Goal: Entertainment & Leisure: Browse casually

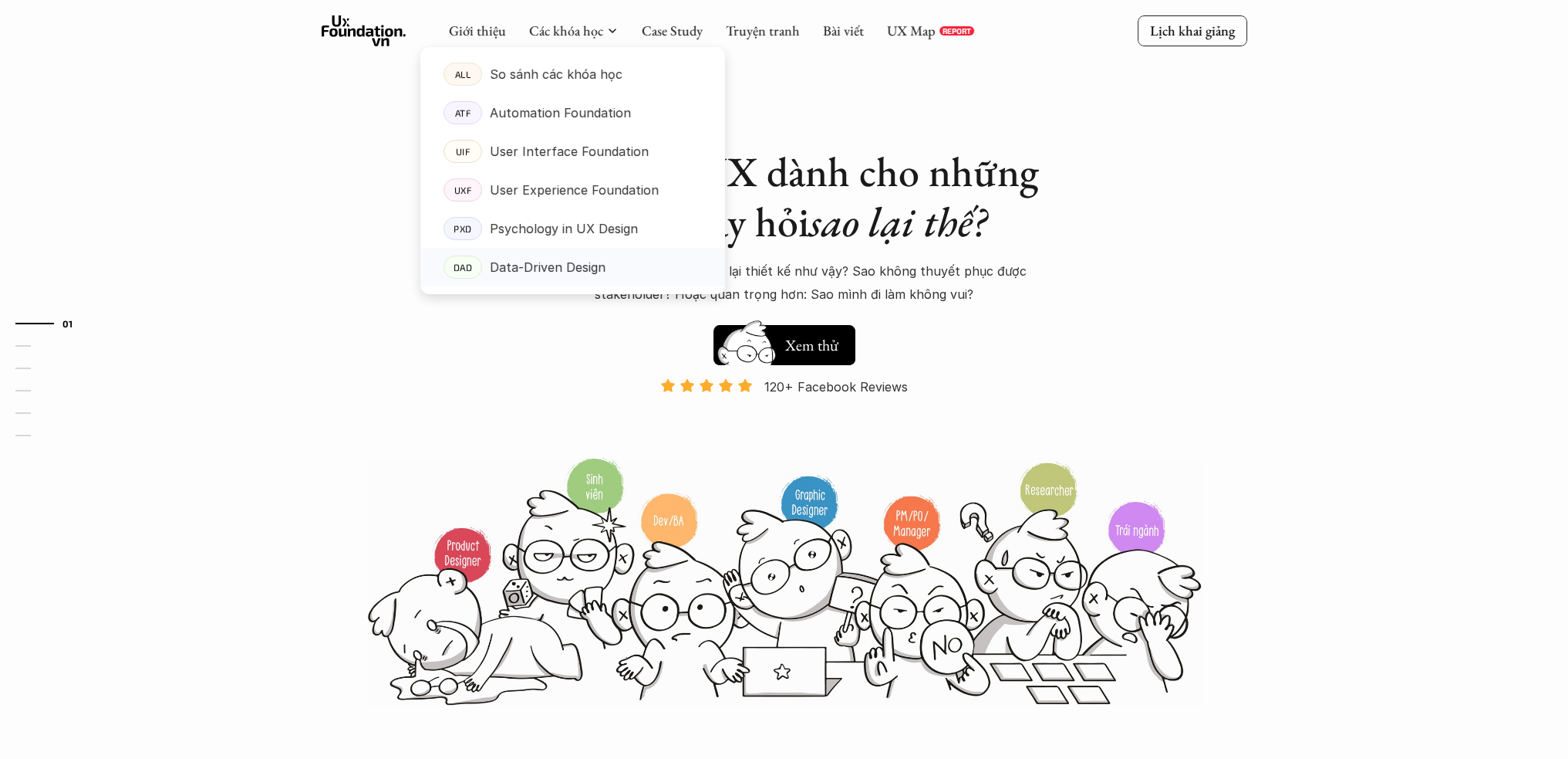
click at [586, 271] on p "Data-Driven Design" at bounding box center [547, 266] width 116 height 23
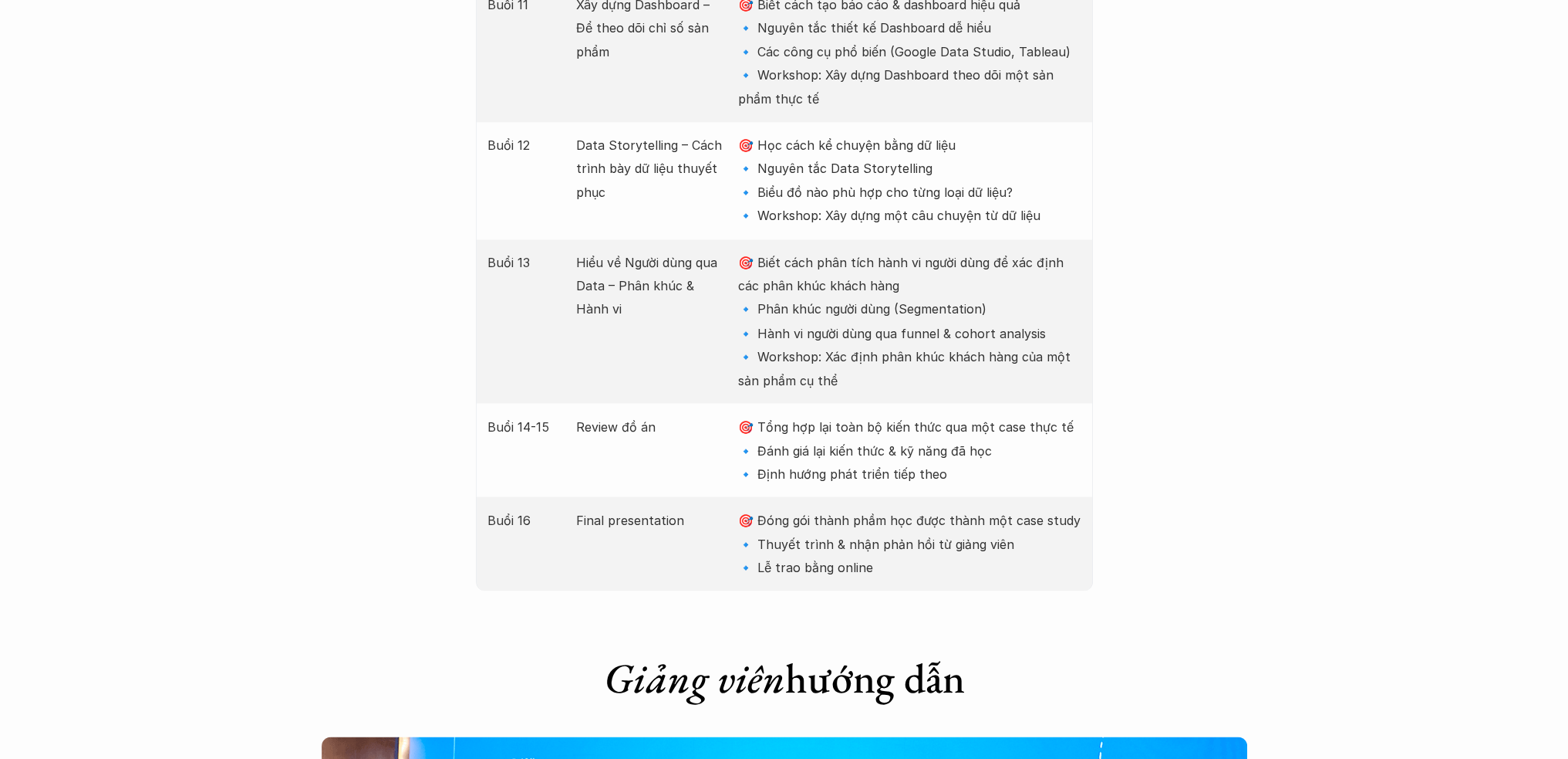
scroll to position [4116, 0]
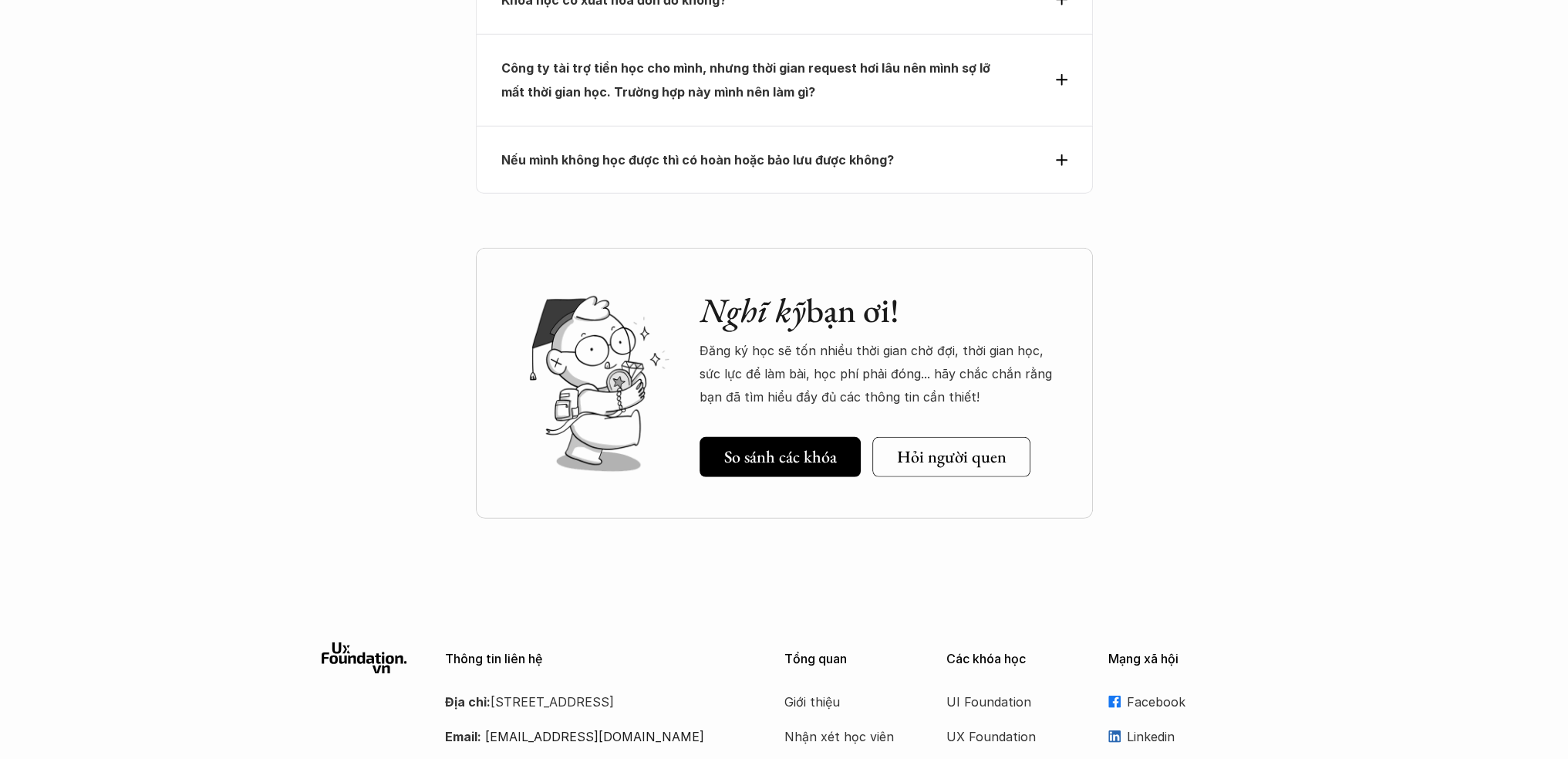
scroll to position [6132, 0]
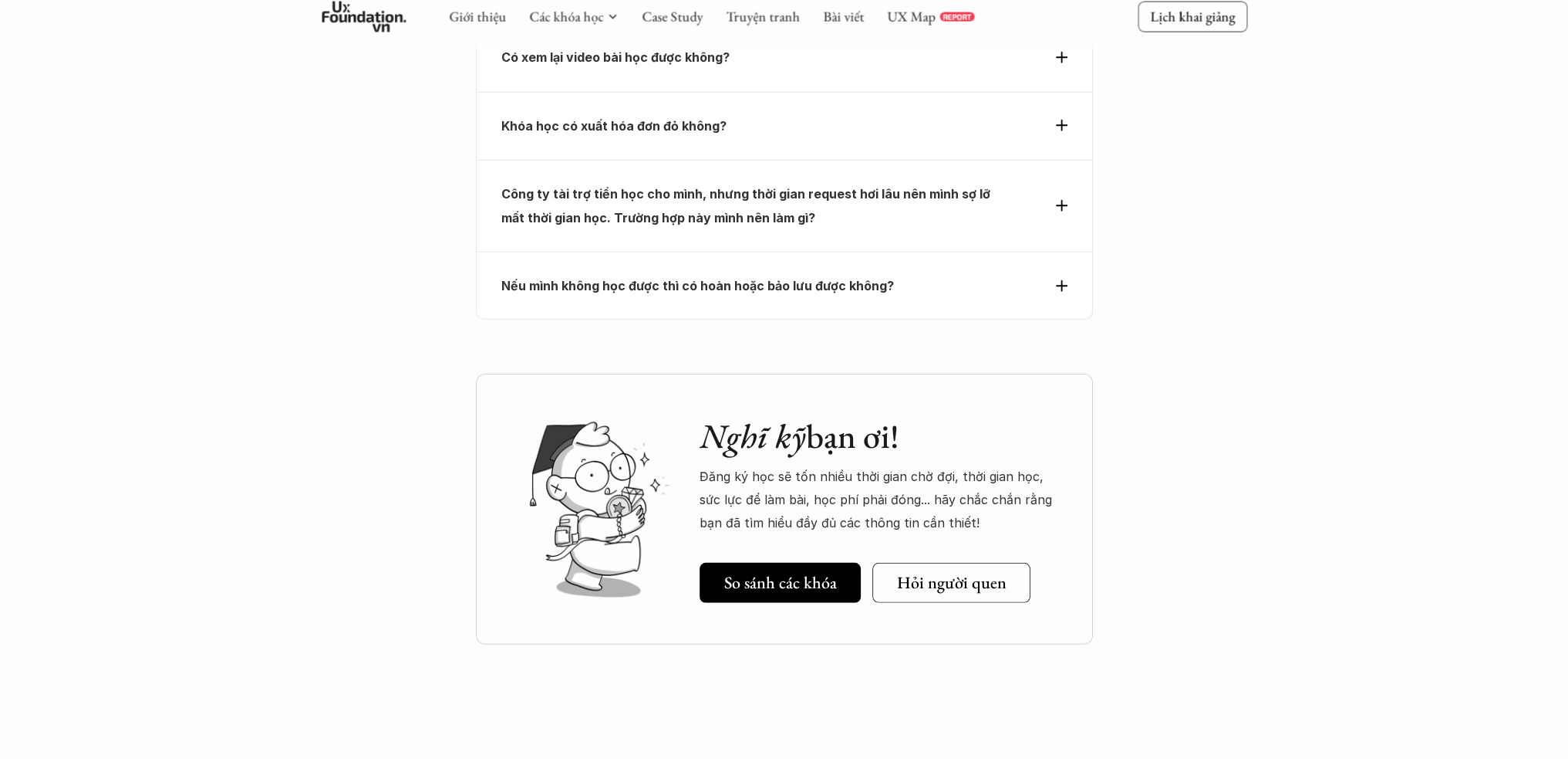
scroll to position [5927, 0]
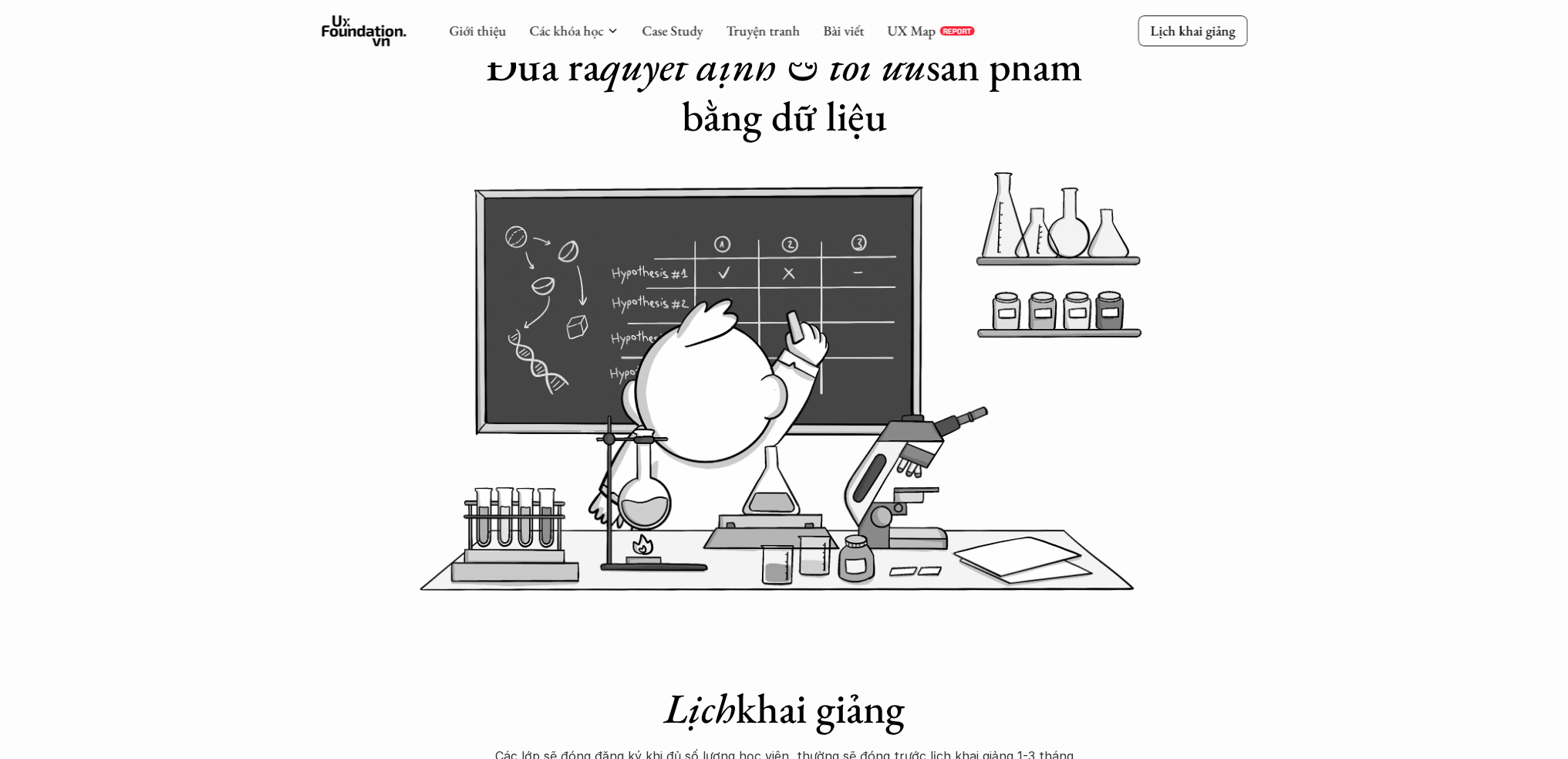
scroll to position [0, 0]
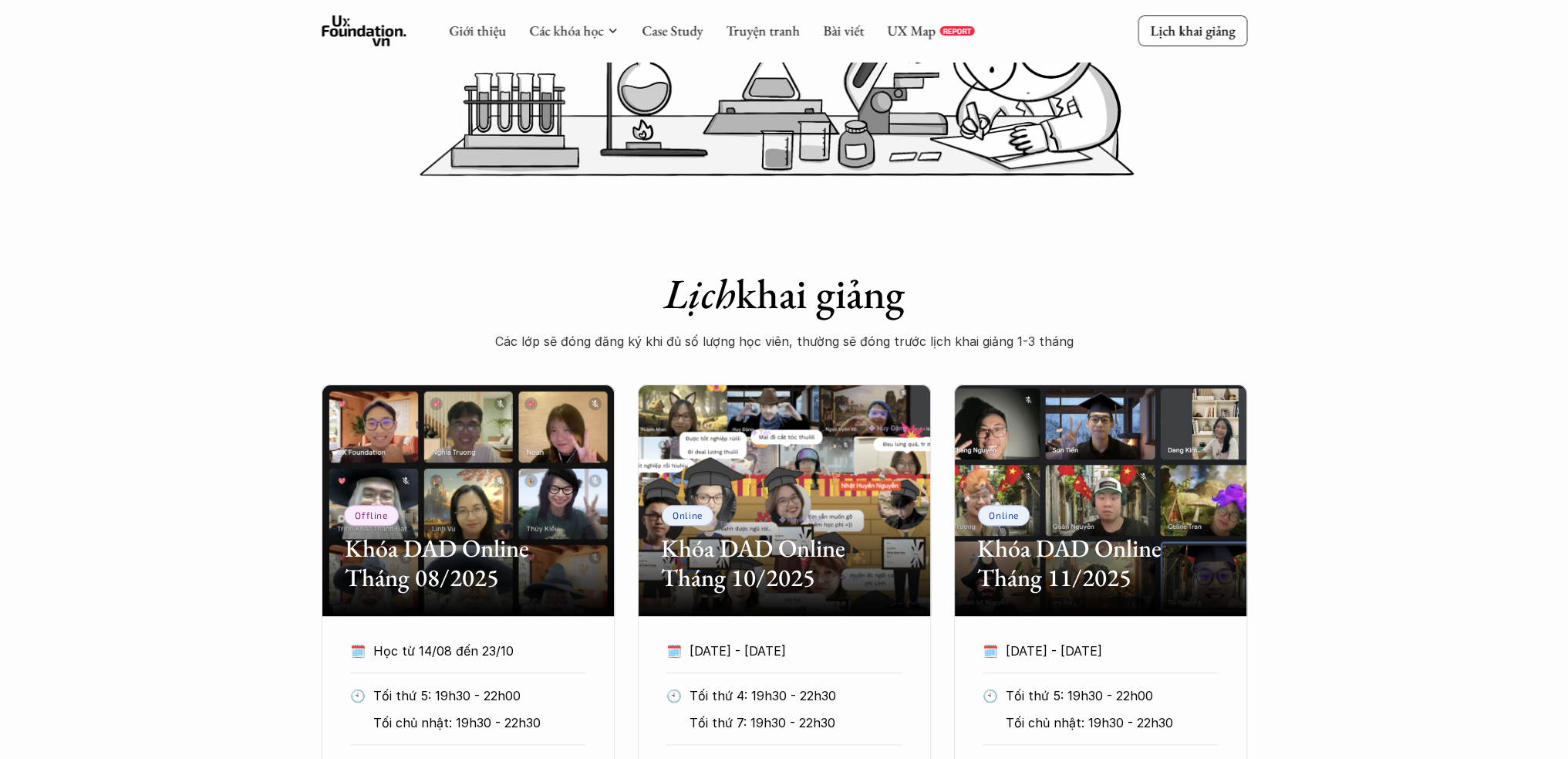
drag, startPoint x: 1340, startPoint y: 107, endPoint x: 1308, endPoint y: 178, distance: 77.9
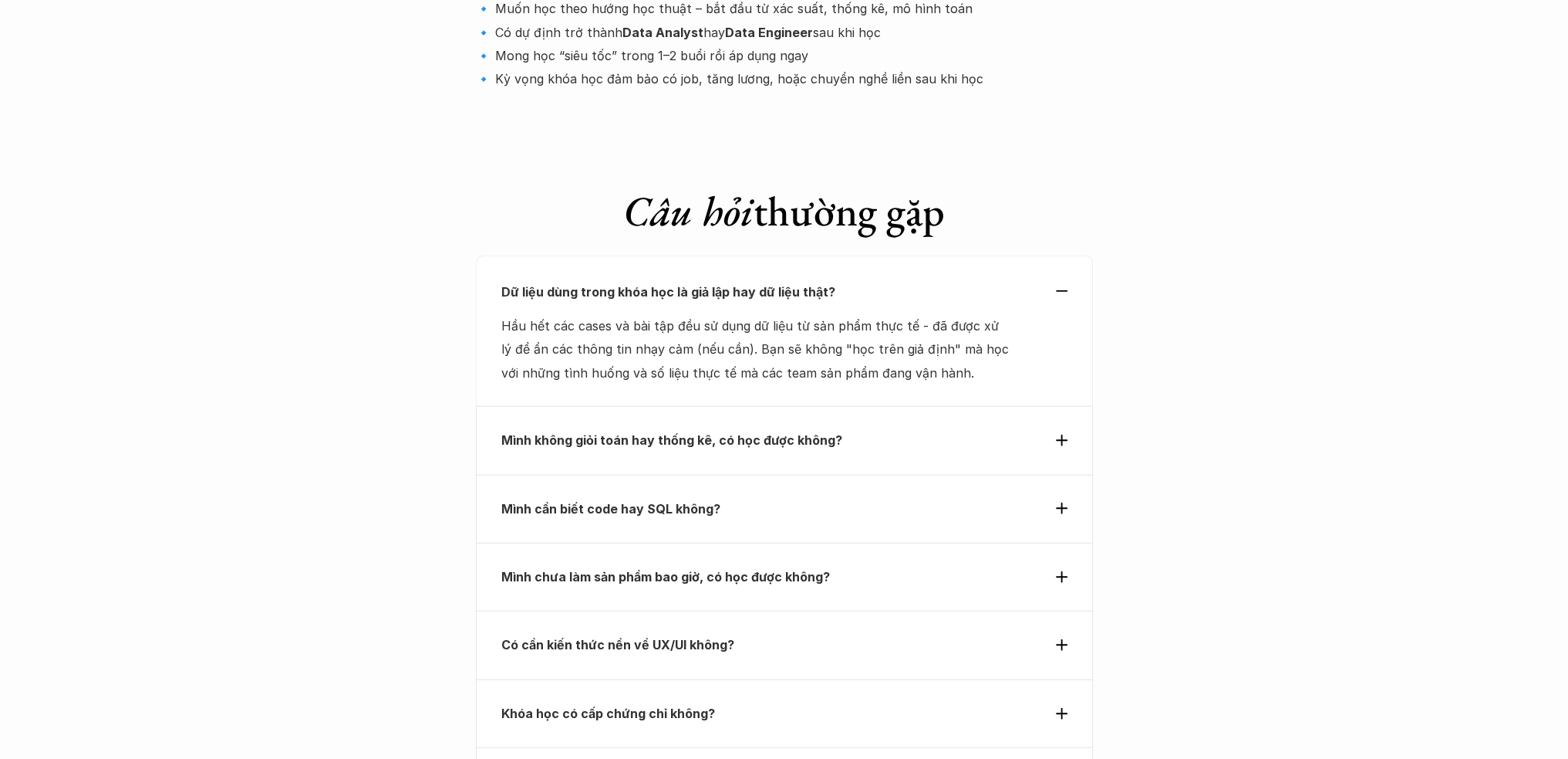
scroll to position [5309, 0]
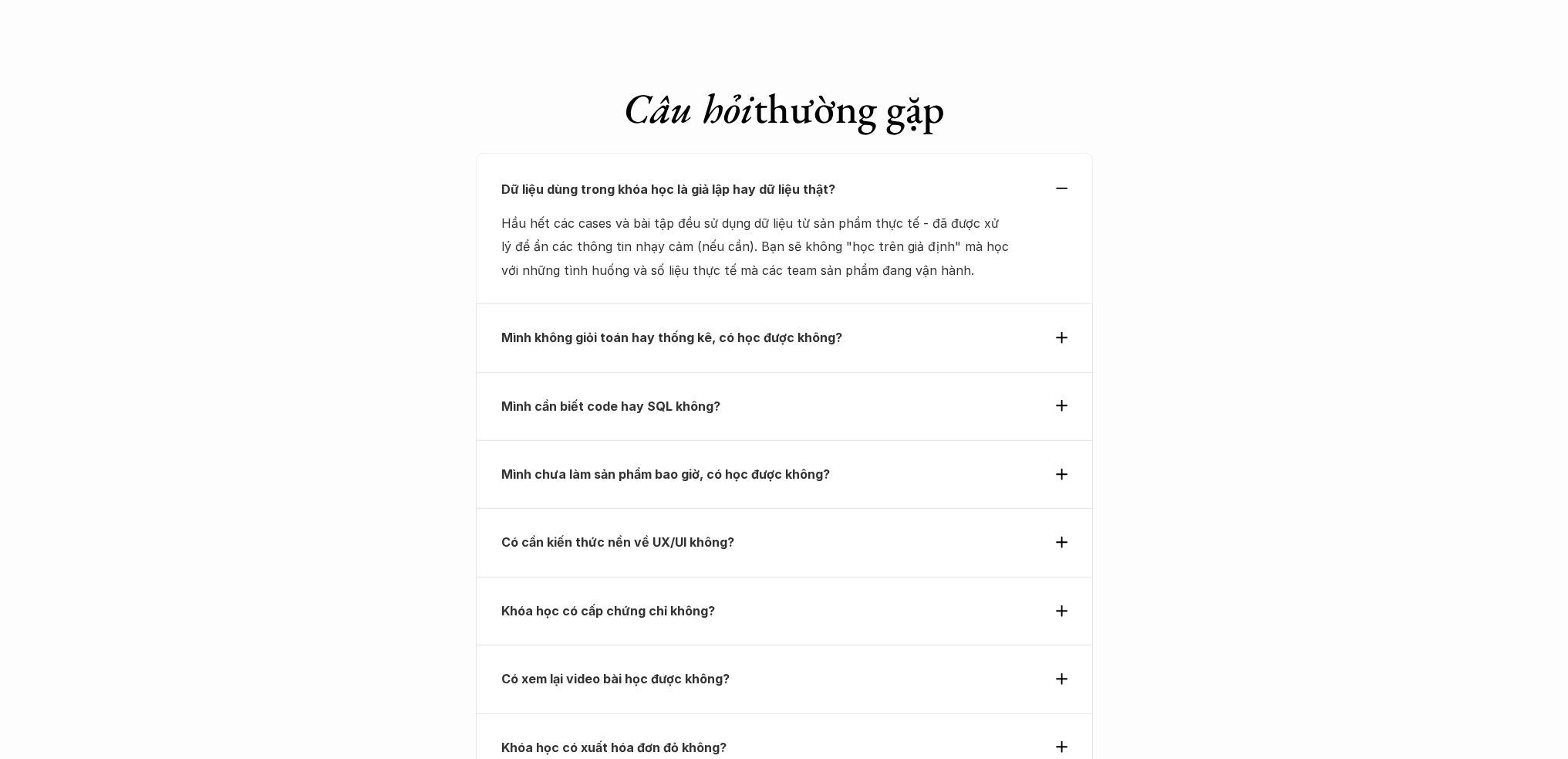
click at [1067, 178] on div "Dữ liệu dùng trong khóa học là giả lập hay dữ liệu thật?" at bounding box center [784, 189] width 566 height 23
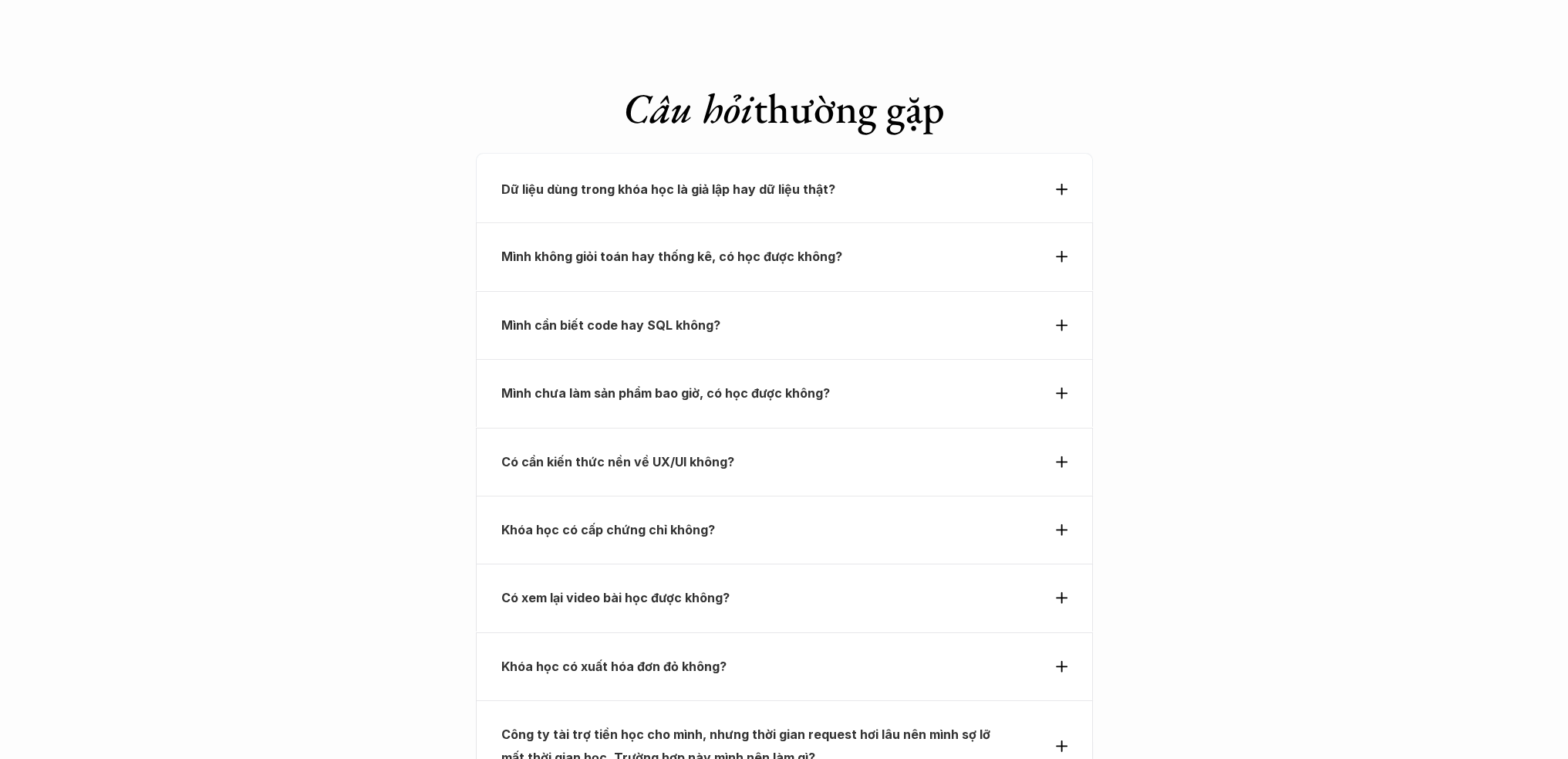
click at [1063, 251] on icon at bounding box center [1062, 256] width 11 height 11
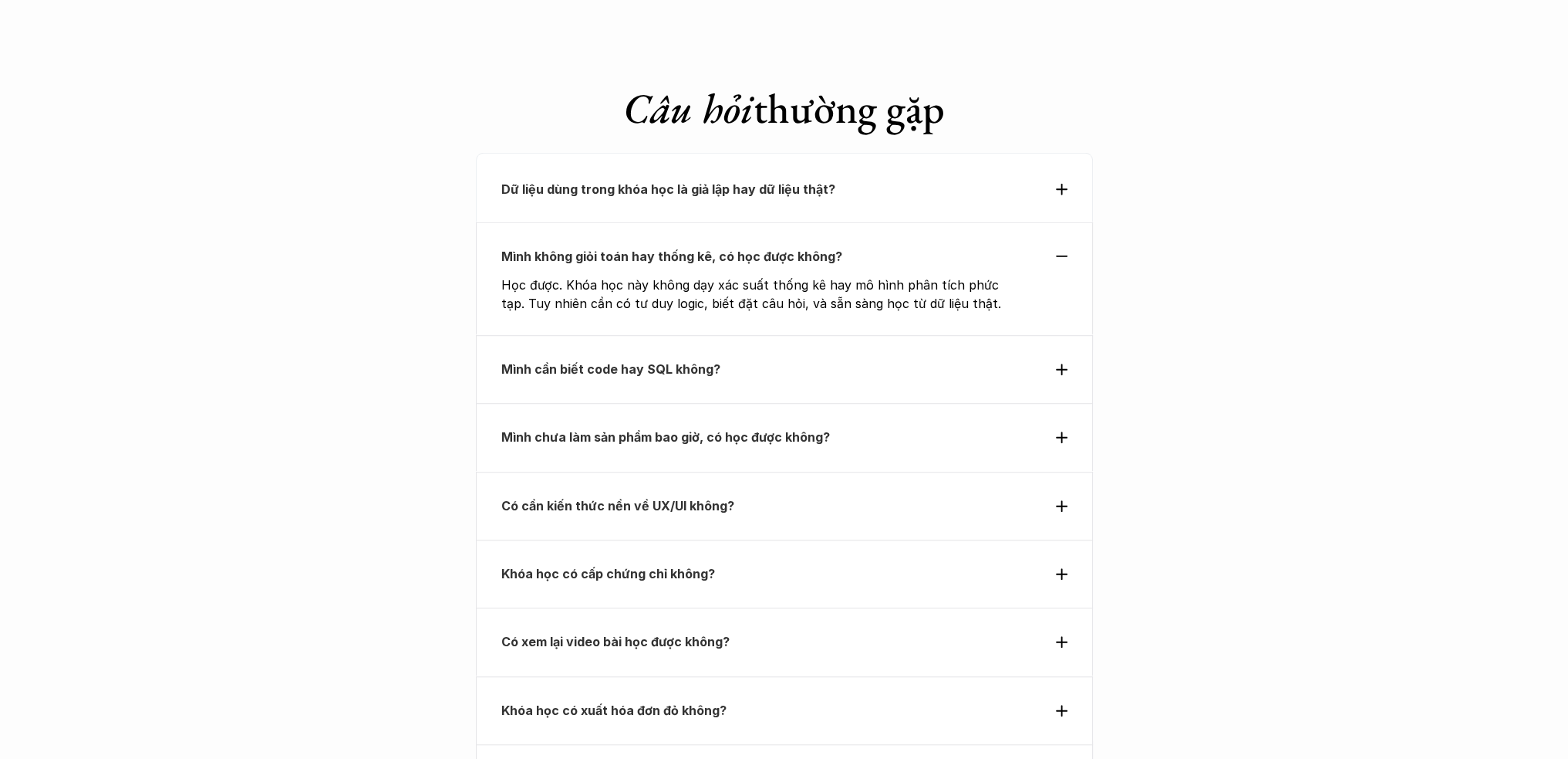
click at [1063, 245] on div "Mình không giỏi toán hay thống kê, có học được không?" at bounding box center [784, 256] width 566 height 23
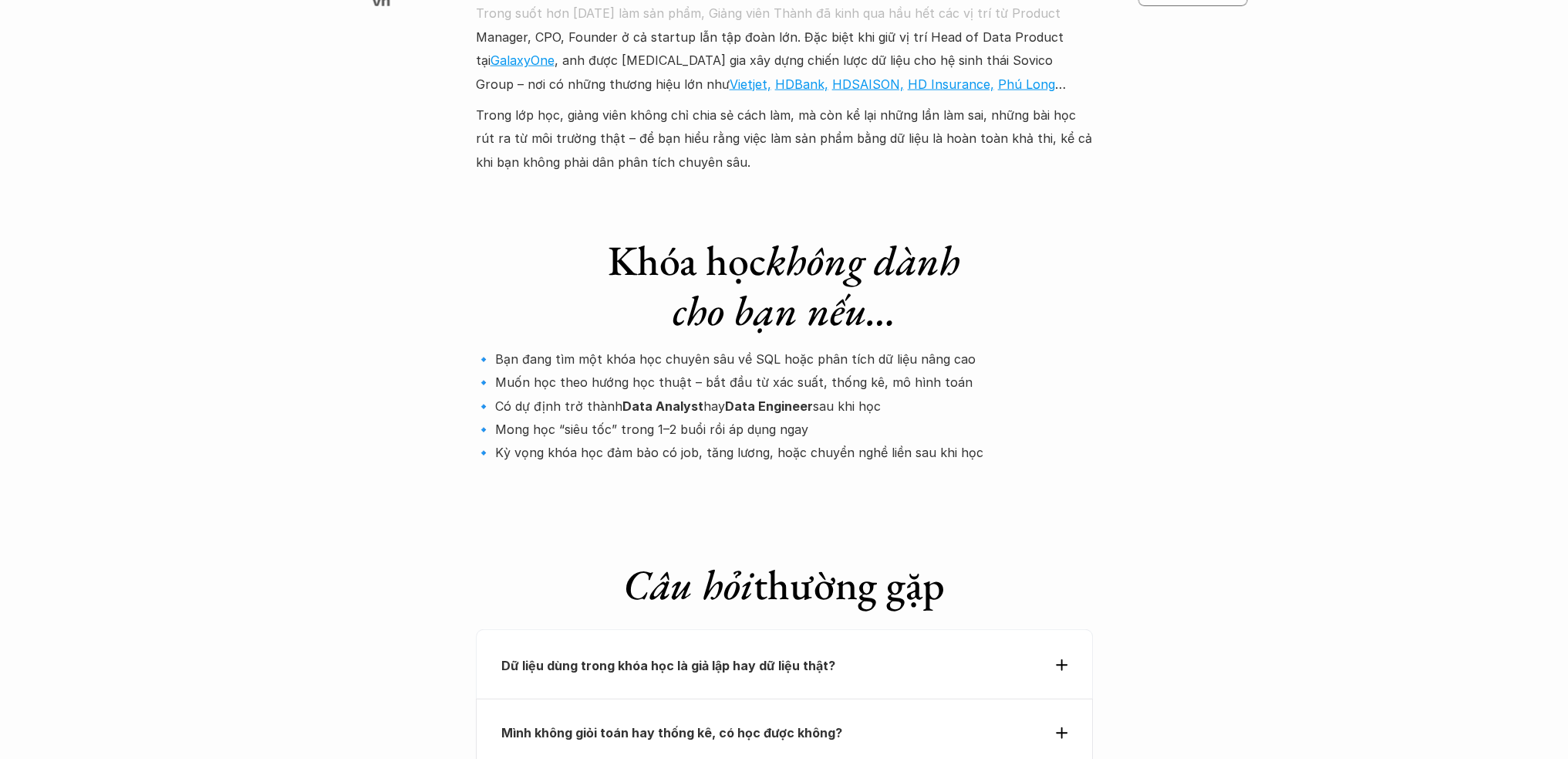
scroll to position [4816, 0]
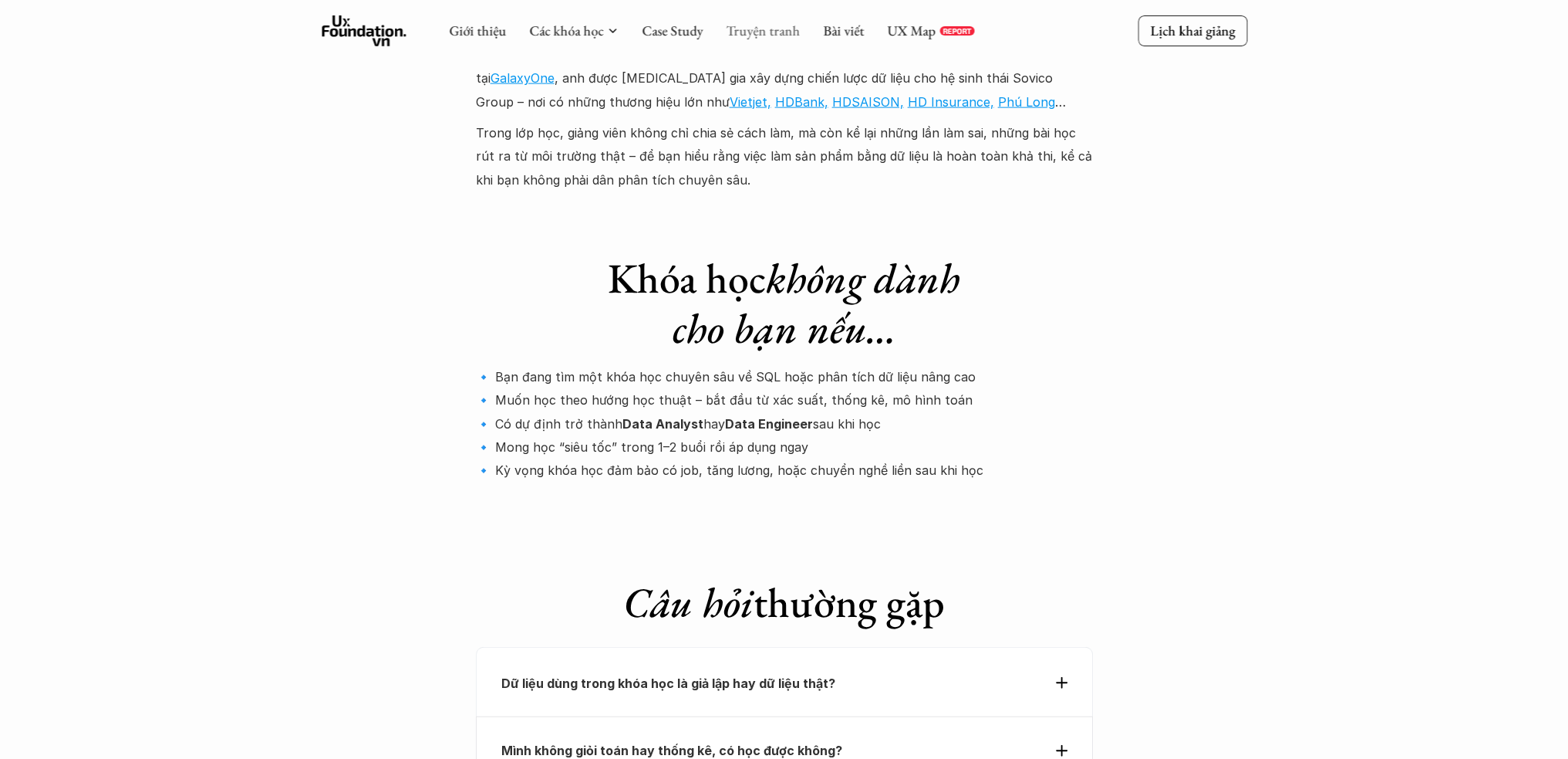
click at [782, 32] on link "Truyện tranh" at bounding box center [763, 31] width 74 height 18
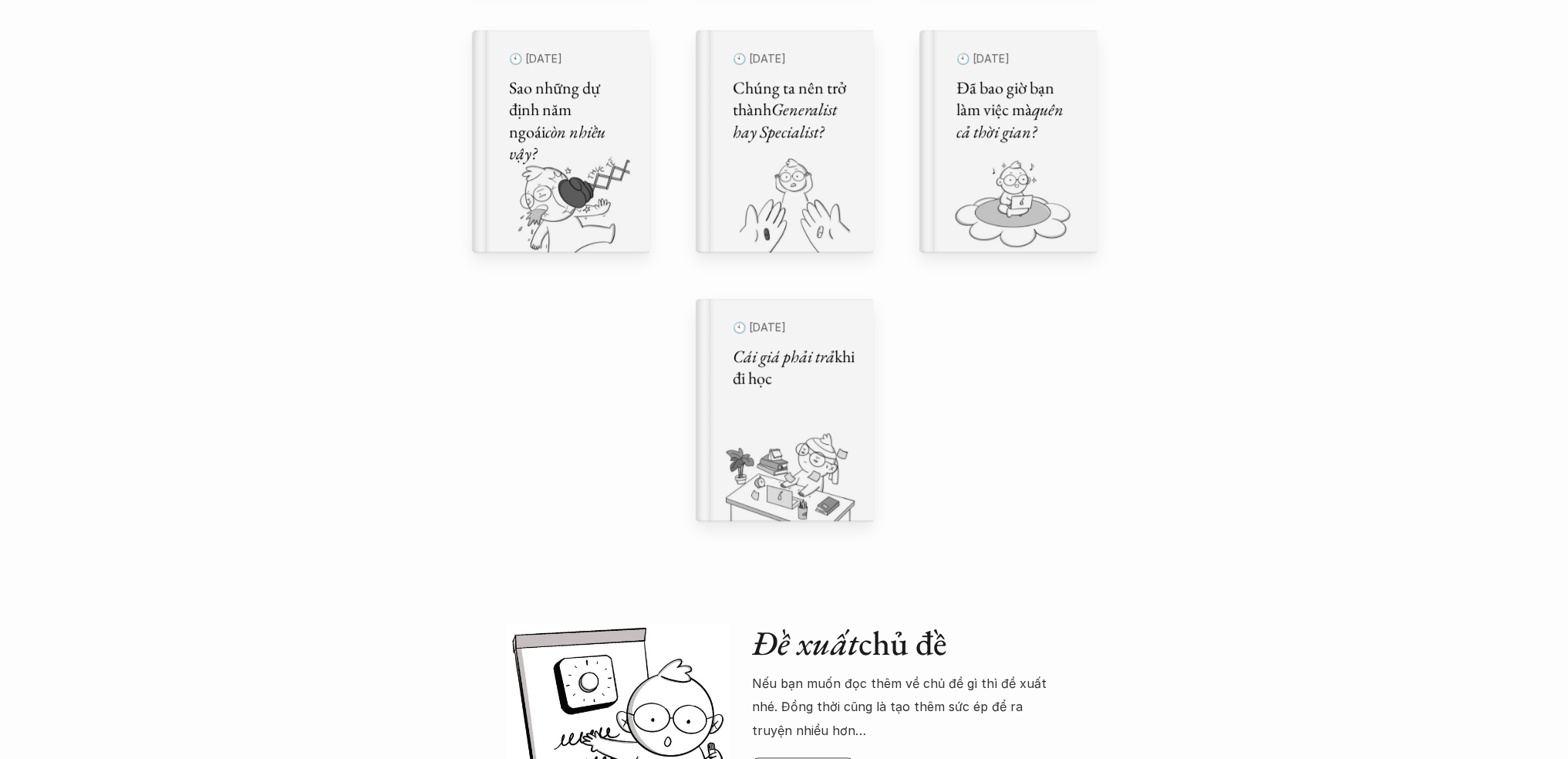
scroll to position [1486, 0]
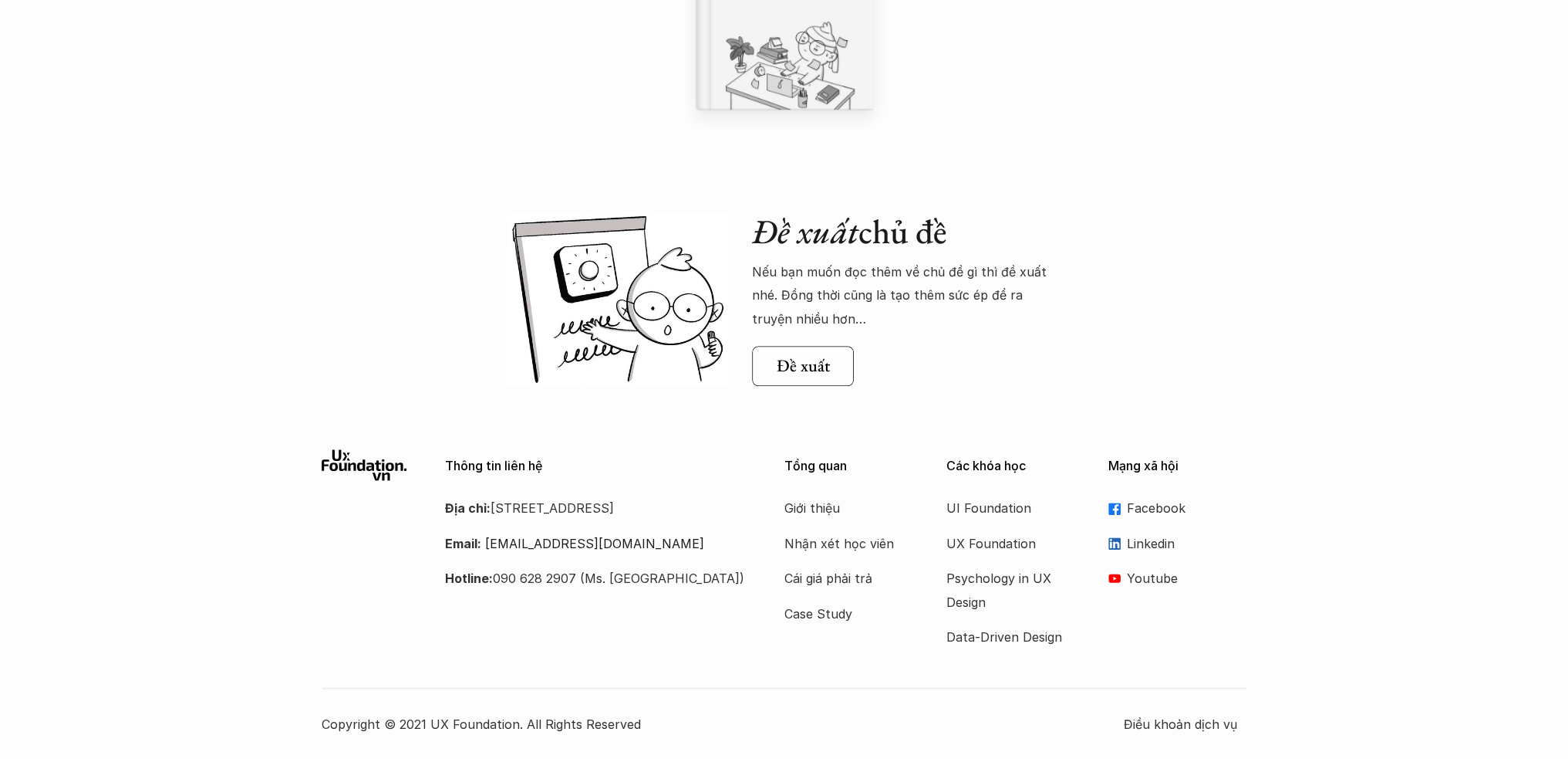
drag, startPoint x: 790, startPoint y: 223, endPoint x: 1166, endPoint y: 247, distance: 376.8
click at [982, 220] on h2 "Đề xuất chủ đề" at bounding box center [908, 231] width 310 height 41
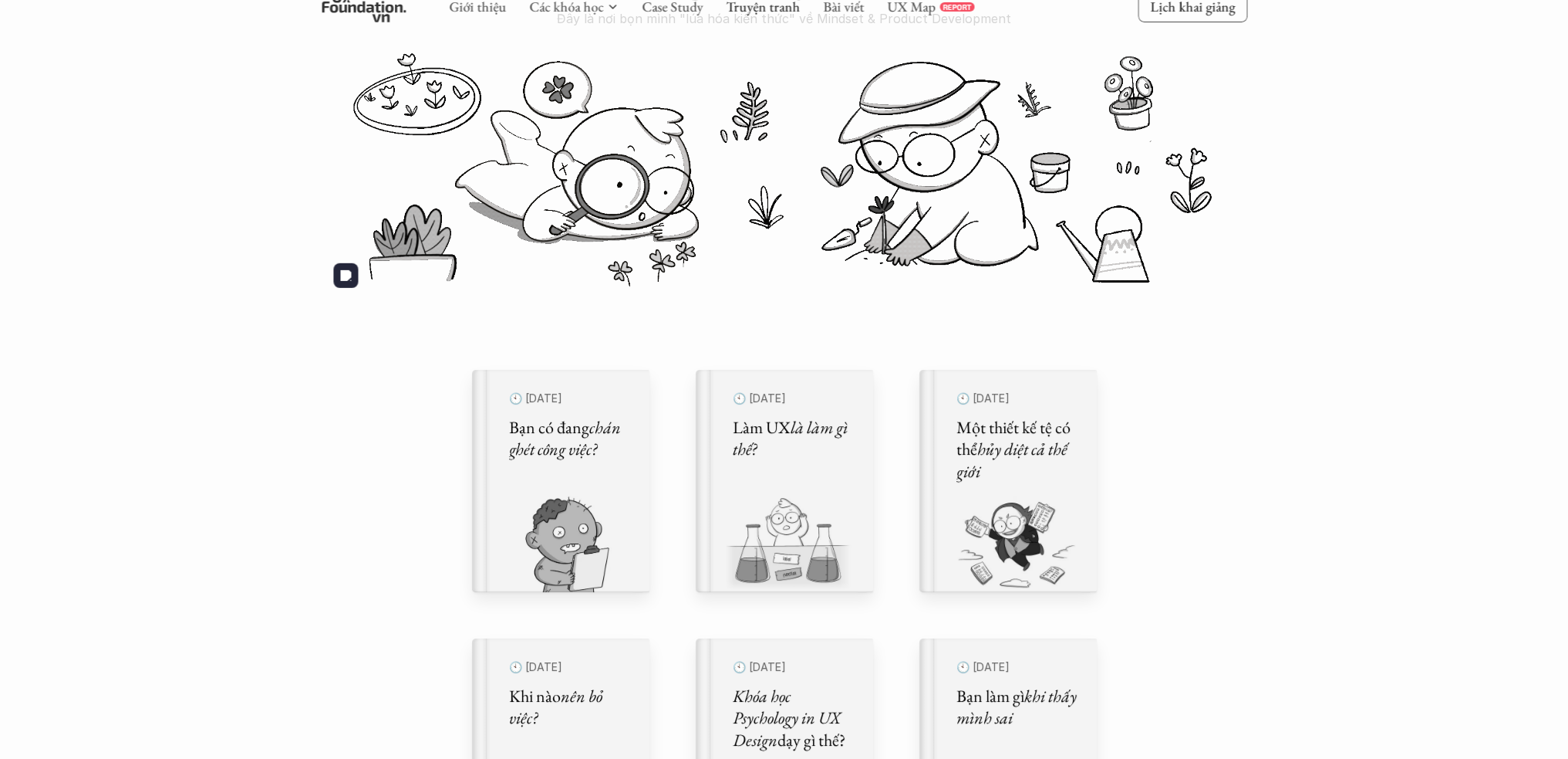
scroll to position [205, 0]
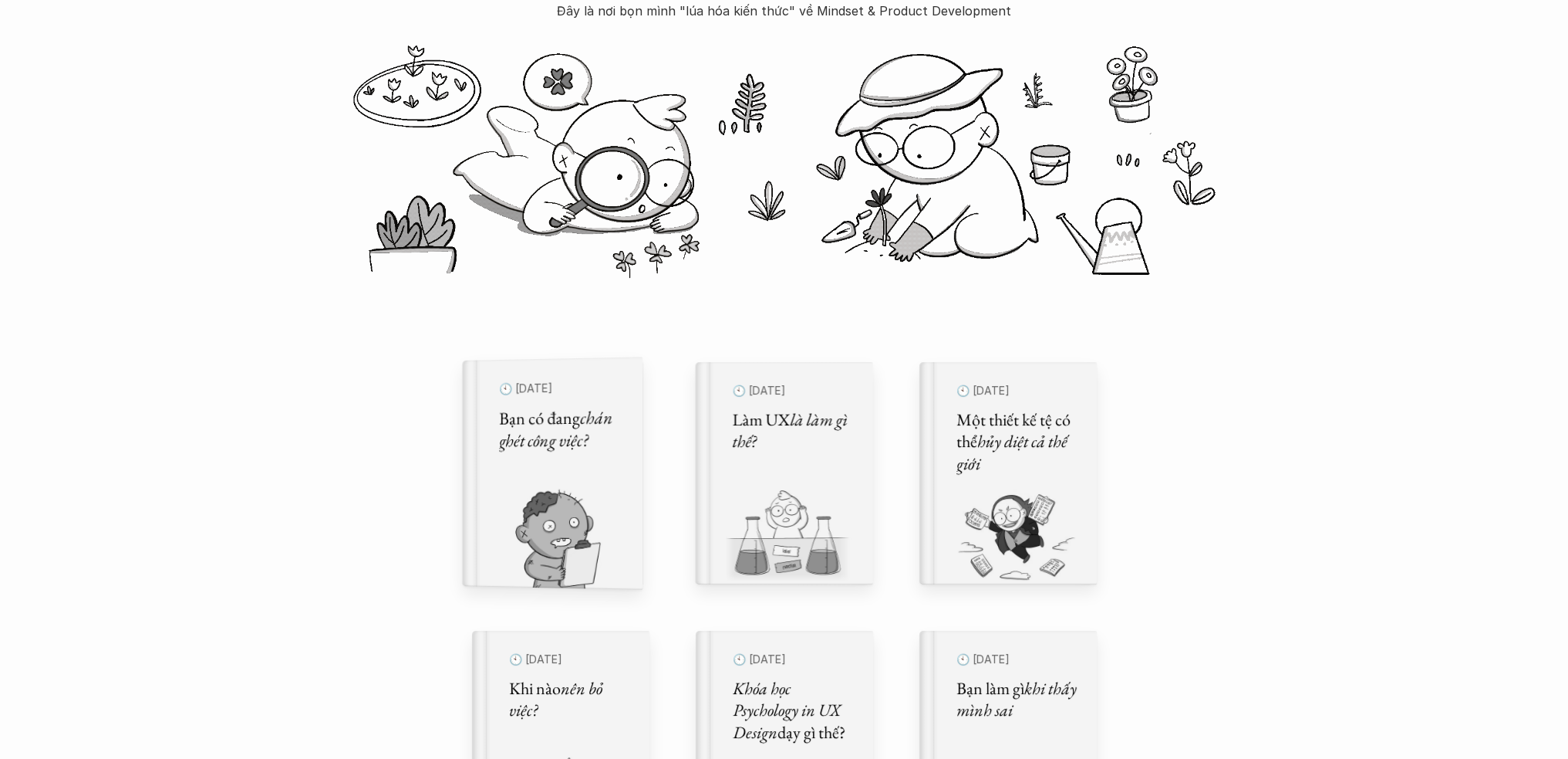
click at [598, 438] on h5 "Bạn có đang chán ghét công việc?" at bounding box center [562, 429] width 124 height 46
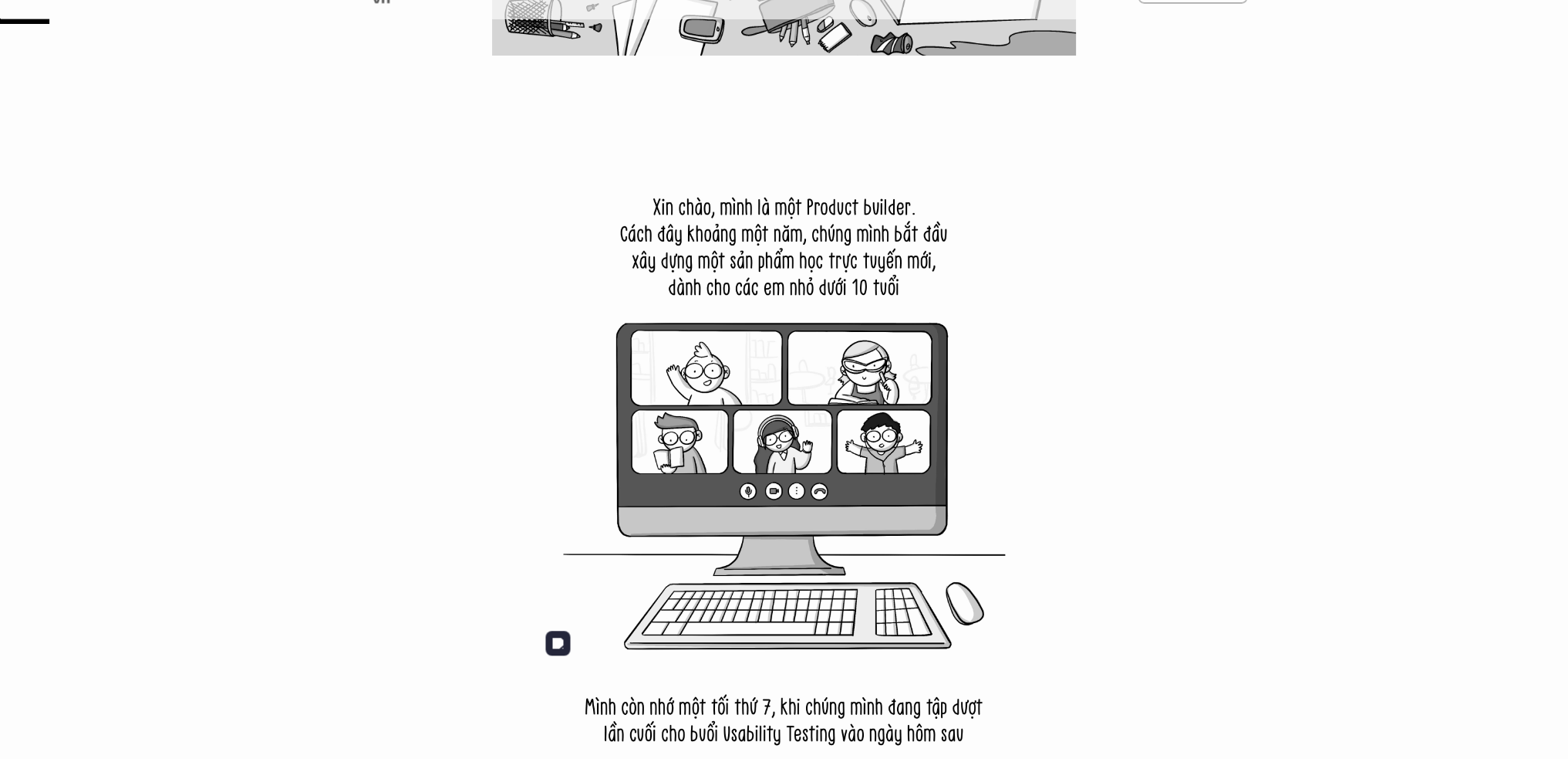
scroll to position [617, 0]
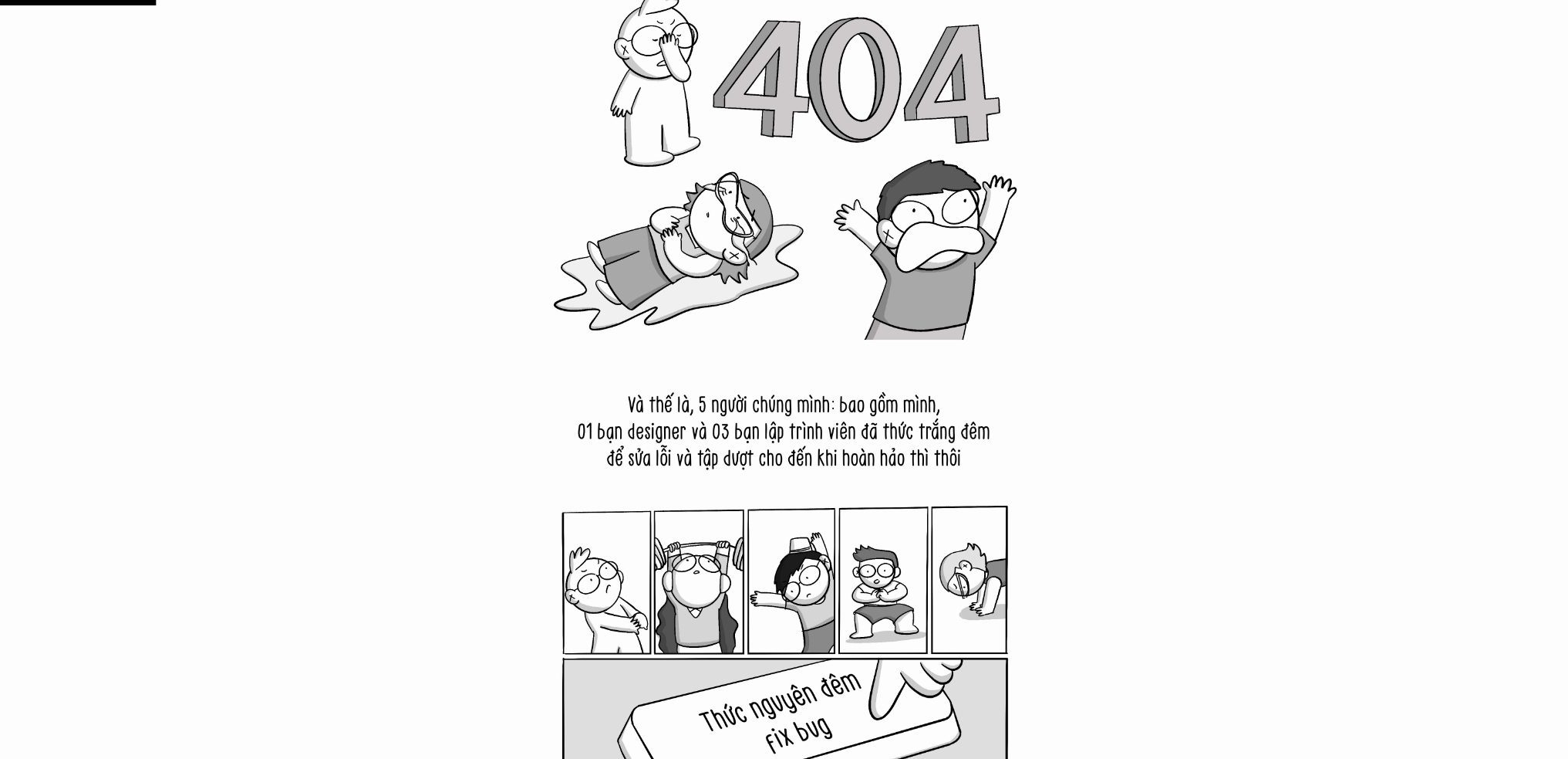
scroll to position [2058, 0]
